Goal: Information Seeking & Learning: Learn about a topic

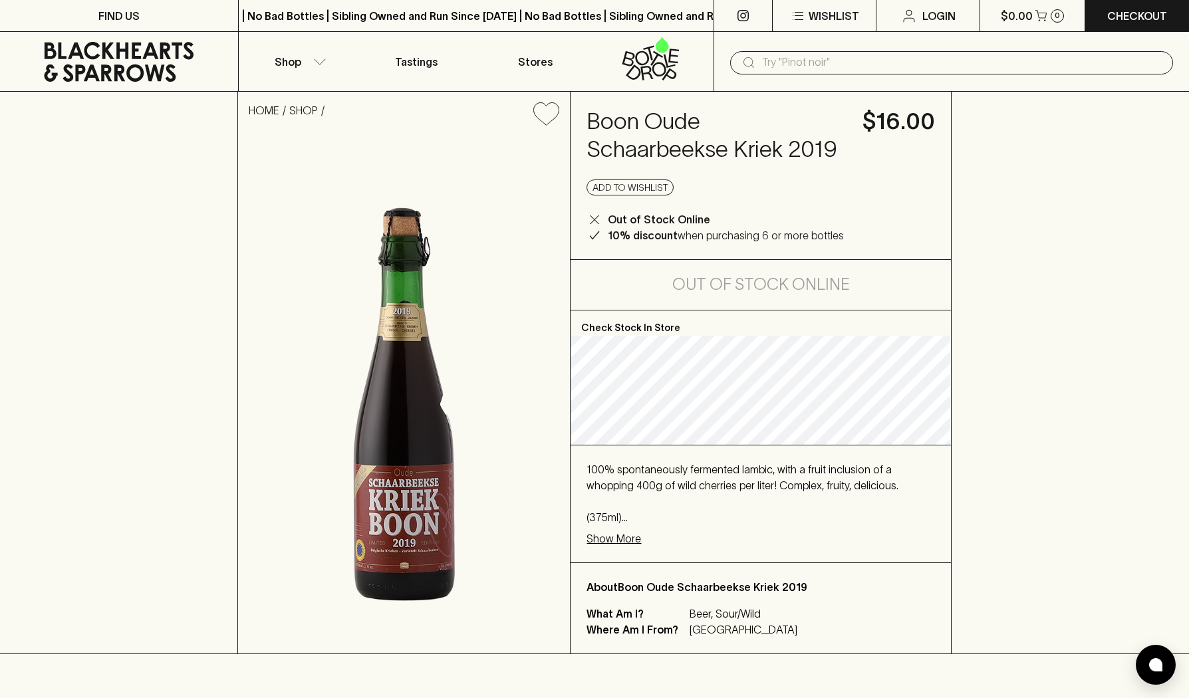
click at [621, 540] on p "Show More" at bounding box center [614, 539] width 55 height 16
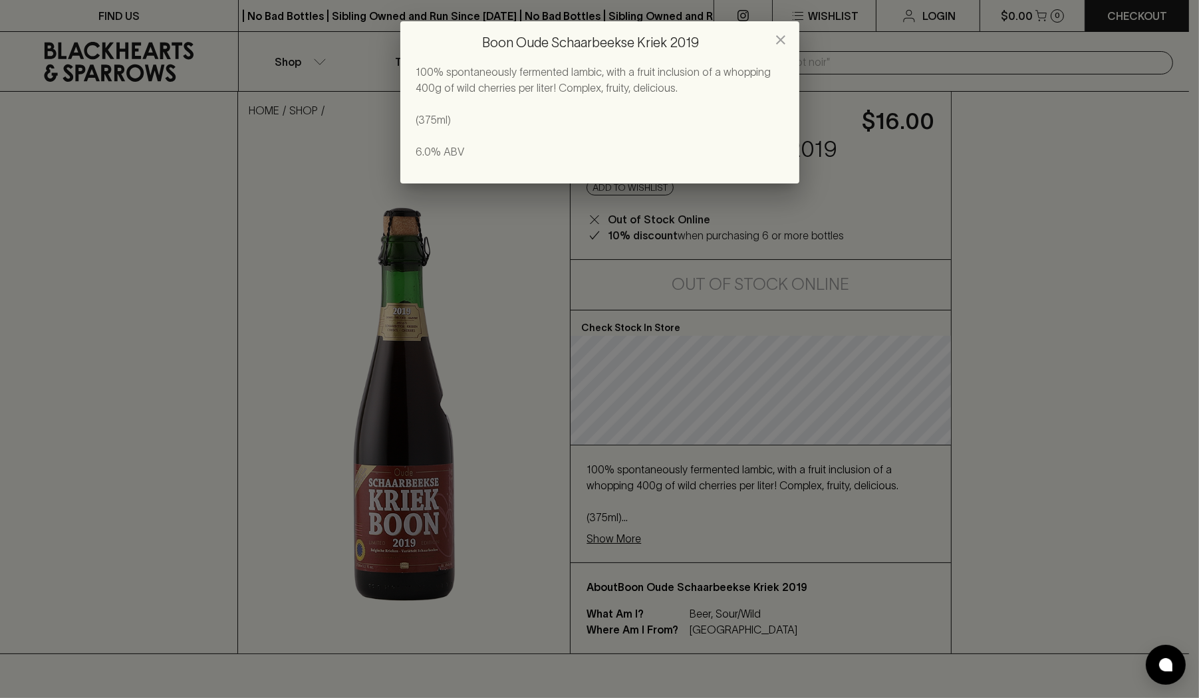
click at [640, 81] on p "100% spontaneously fermented lambic, with a fruit inclusion of a whopping 400g …" at bounding box center [599, 112] width 367 height 96
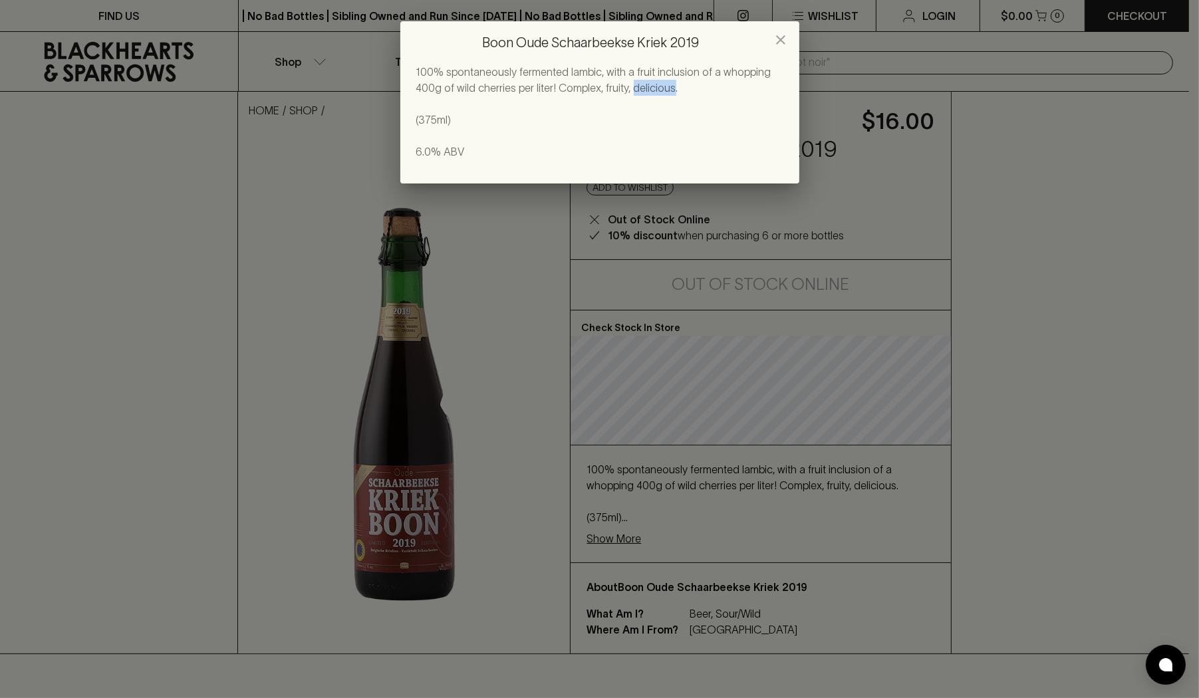
click at [640, 81] on p "100% spontaneously fermented lambic, with a fruit inclusion of a whopping 400g …" at bounding box center [599, 112] width 367 height 96
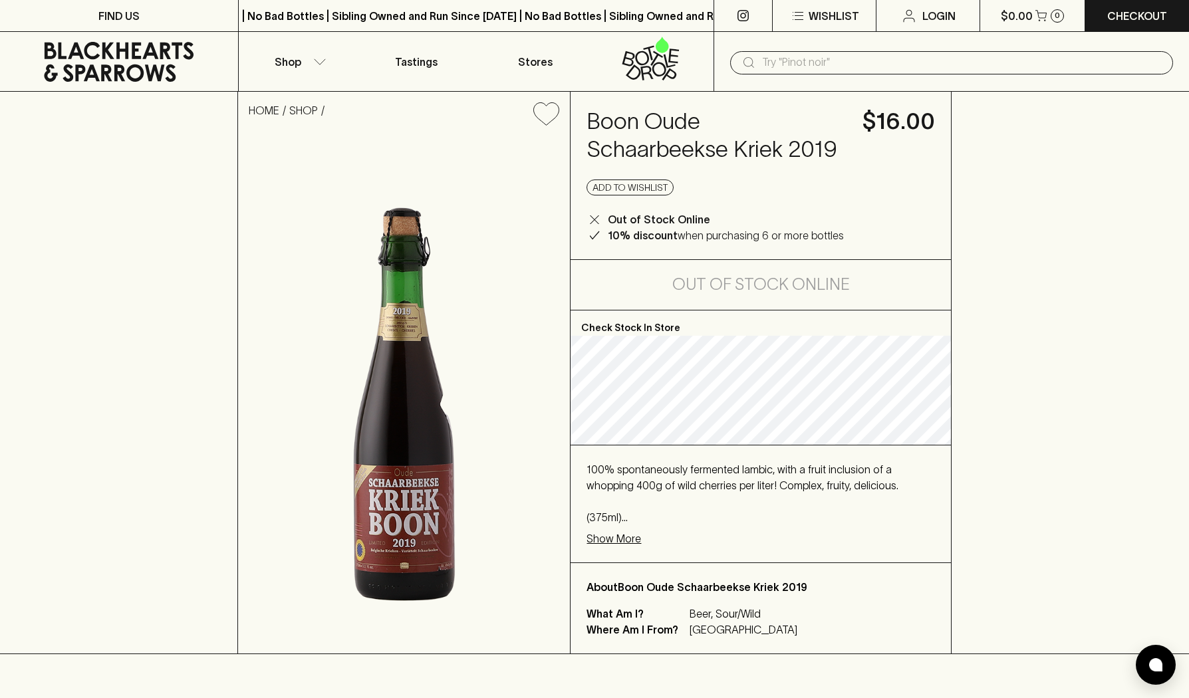
click at [612, 125] on h4 "Boon Oude Schaarbeekse Kriek 2019" at bounding box center [716, 136] width 259 height 56
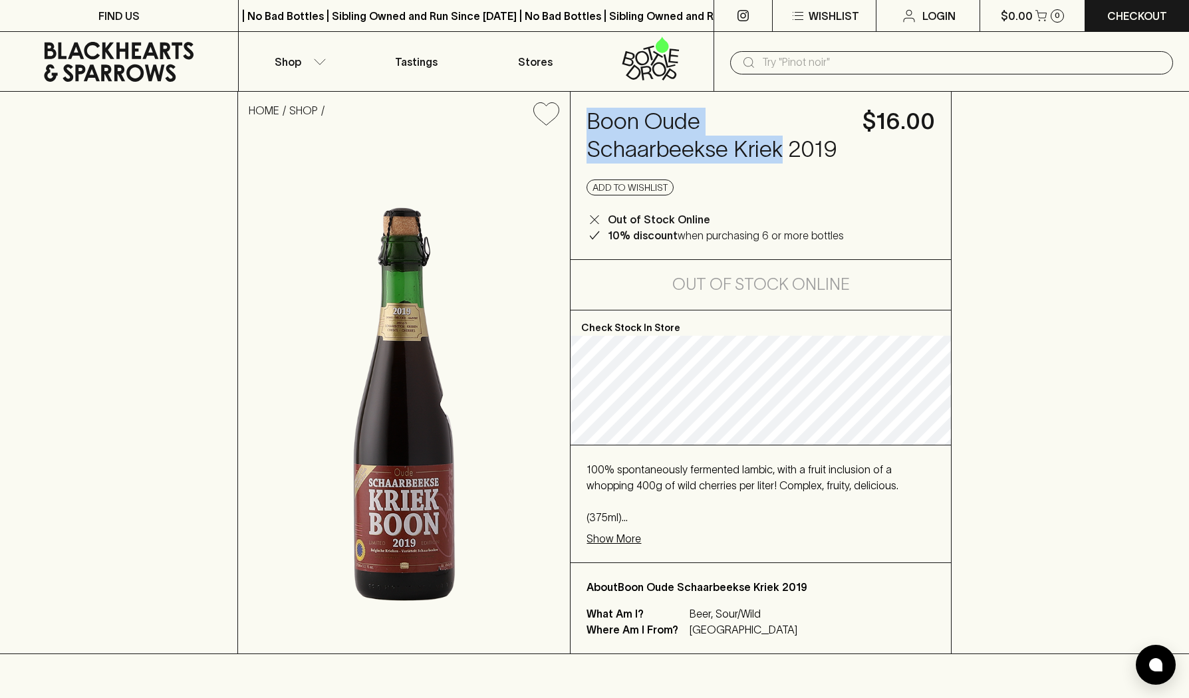
drag, startPoint x: 612, startPoint y: 125, endPoint x: 735, endPoint y: 149, distance: 125.4
click at [735, 149] on h4 "Boon Oude Schaarbeekse Kriek 2019" at bounding box center [716, 136] width 259 height 56
